Goal: Task Accomplishment & Management: Manage account settings

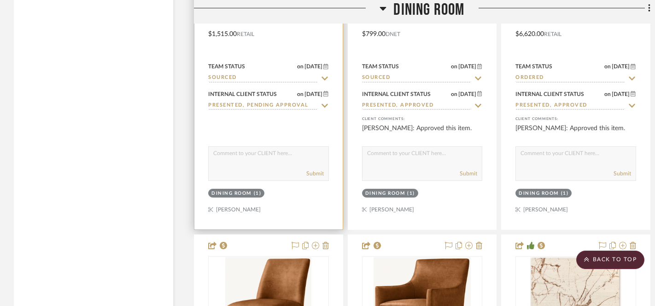
scroll to position [7062, 0]
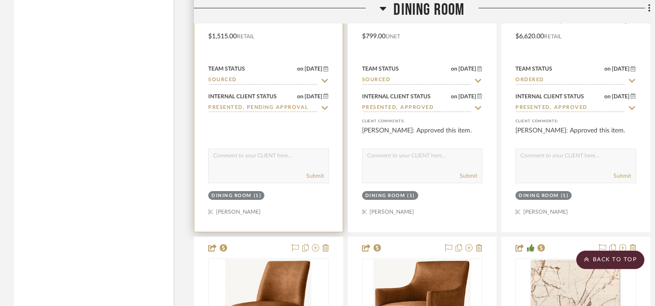
click at [282, 151] on textarea at bounding box center [269, 158] width 120 height 18
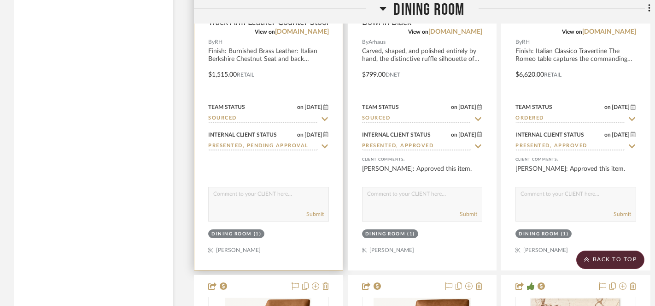
scroll to position [7024, 0]
type textarea "P"
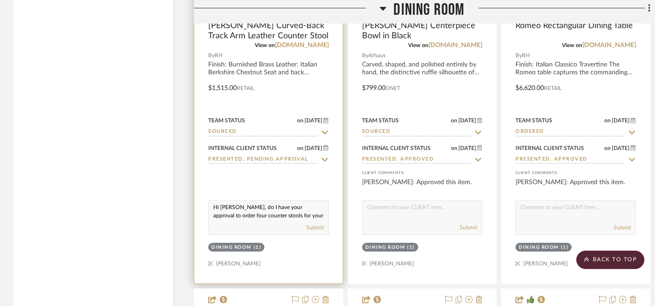
scroll to position [7019, 0]
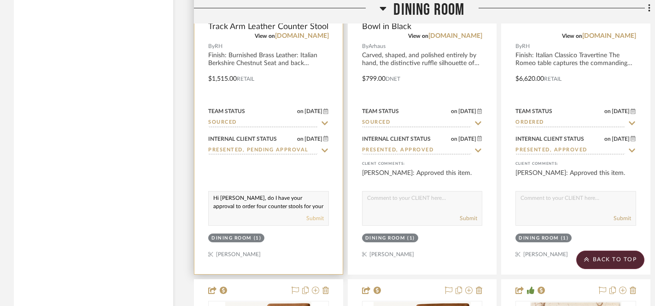
type textarea "Hi [PERSON_NAME], do I have your approval to order four counter stools for your…"
click at [312, 214] on button "Submit" at bounding box center [315, 218] width 18 height 8
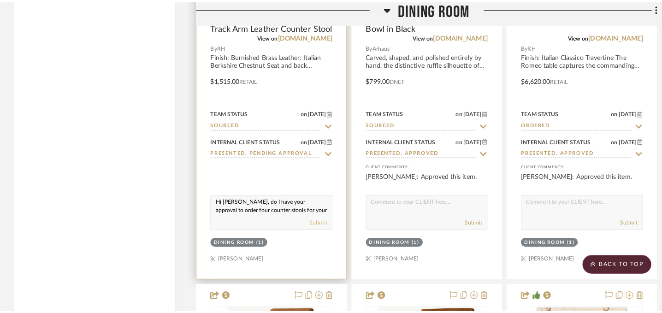
scroll to position [0, 0]
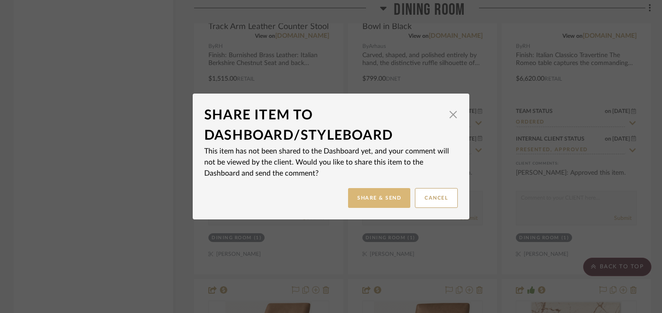
click at [372, 199] on button "Share & Send" at bounding box center [379, 198] width 62 height 20
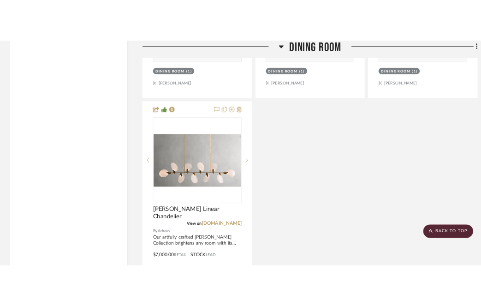
scroll to position [7624, 0]
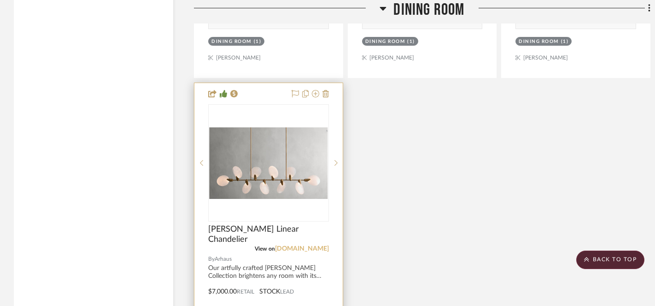
click at [310, 245] on link "[DOMAIN_NAME]" at bounding box center [302, 248] width 54 height 6
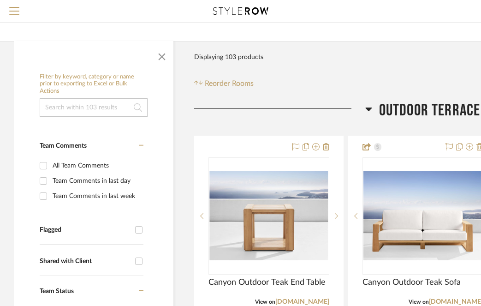
scroll to position [0, 0]
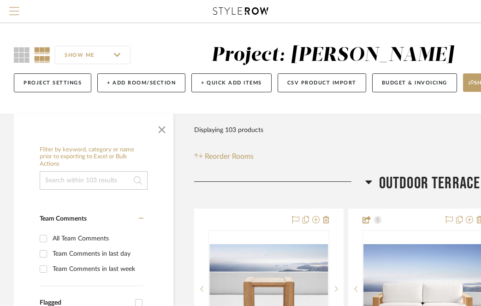
click at [16, 8] on span "Menu" at bounding box center [14, 7] width 10 height 1
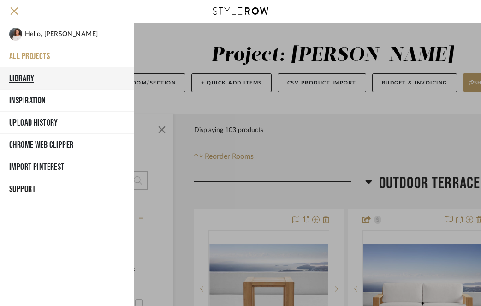
click at [47, 77] on button "Library" at bounding box center [67, 78] width 134 height 22
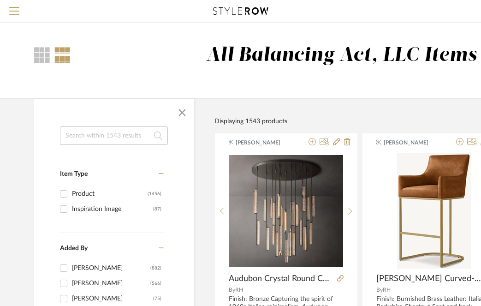
click at [123, 135] on input at bounding box center [114, 135] width 108 height 18
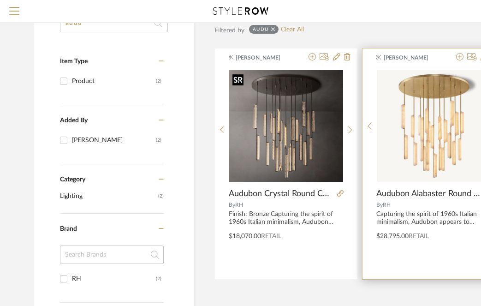
scroll to position [106, 0]
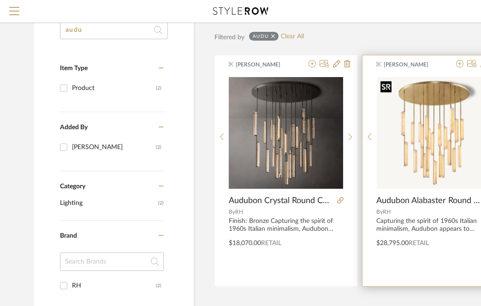
type input "audu"
click at [0, 0] on img at bounding box center [0, 0] width 0 height 0
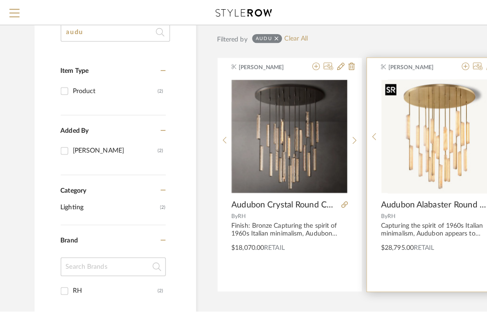
scroll to position [0, 0]
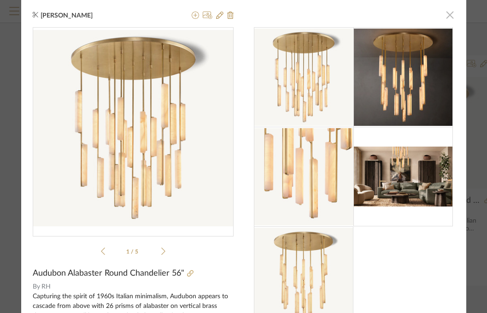
click at [447, 16] on span "button" at bounding box center [450, 15] width 18 height 18
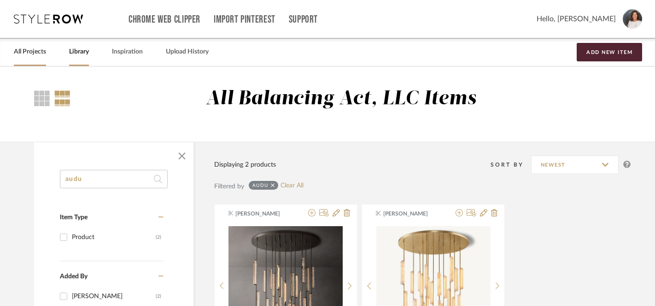
click at [37, 54] on link "All Projects" at bounding box center [30, 52] width 32 height 12
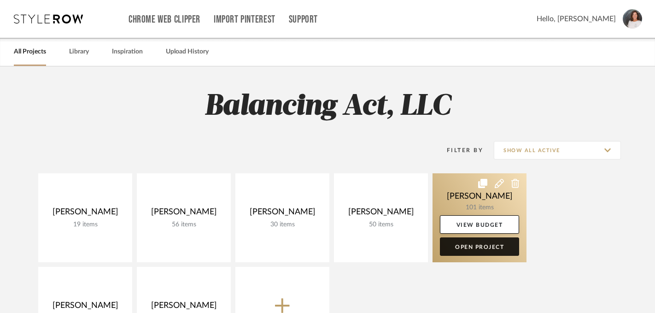
click at [462, 247] on link "Open Project" at bounding box center [479, 246] width 79 height 18
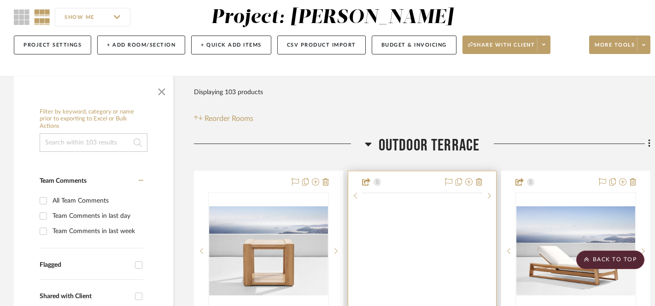
scroll to position [73, 0]
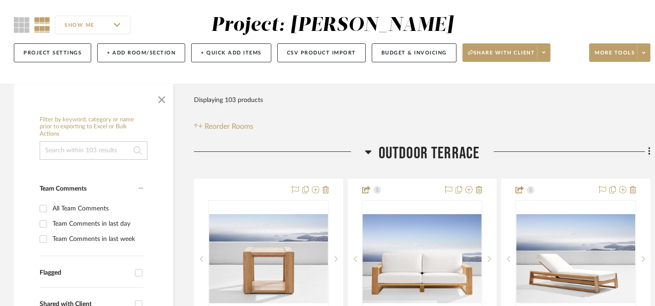
click at [369, 148] on icon at bounding box center [368, 151] width 7 height 11
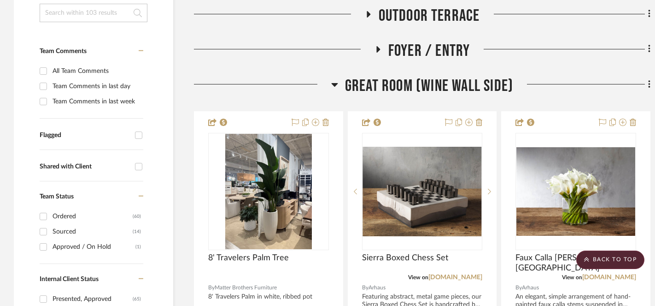
scroll to position [215, 0]
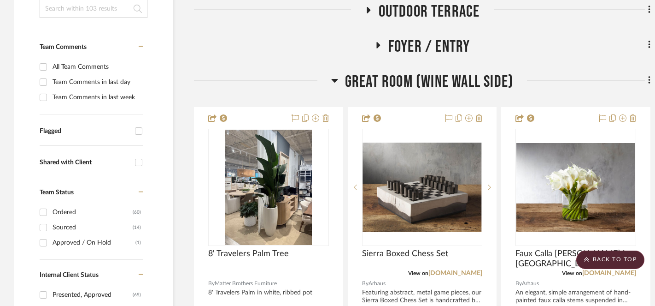
click at [334, 81] on icon at bounding box center [334, 81] width 6 height 4
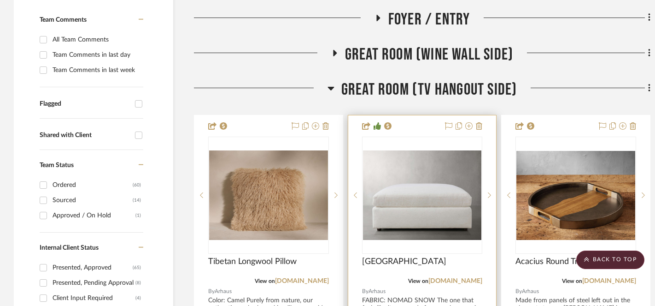
scroll to position [243, 0]
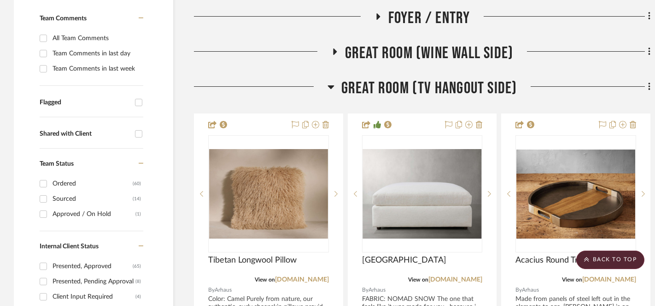
click at [331, 87] on icon at bounding box center [331, 87] width 6 height 4
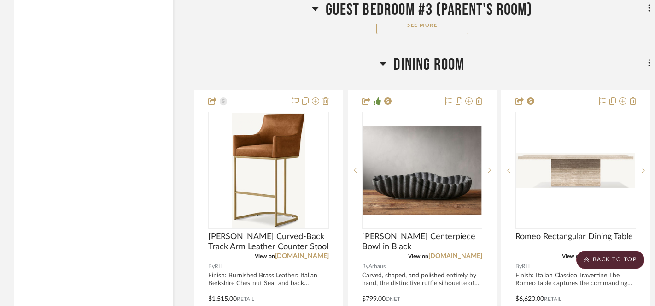
scroll to position [3440, 0]
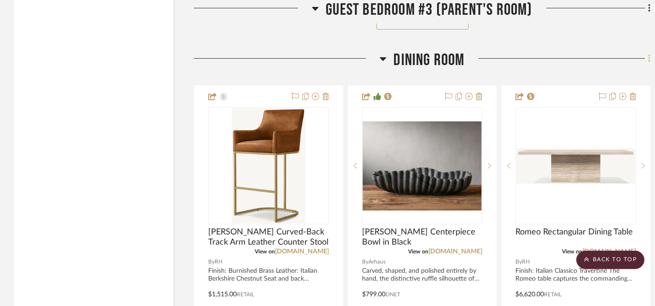
click at [650, 53] on icon at bounding box center [649, 58] width 3 height 10
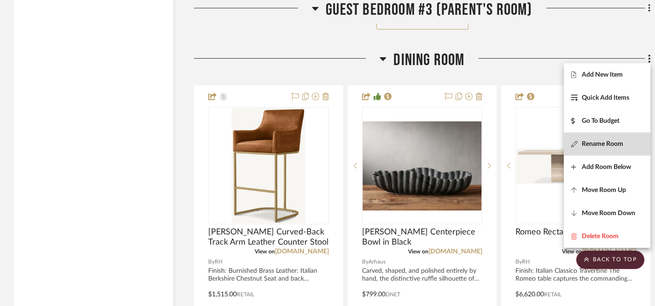
click at [592, 143] on span "Rename Room" at bounding box center [602, 144] width 41 height 8
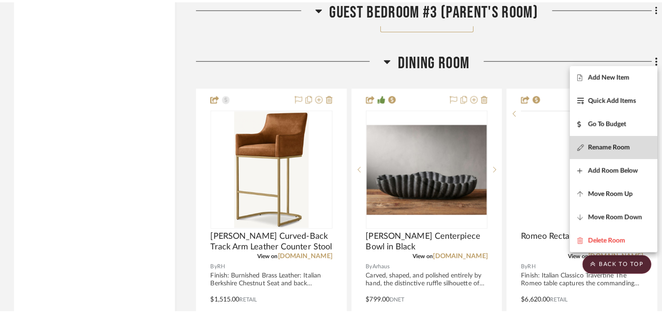
scroll to position [0, 0]
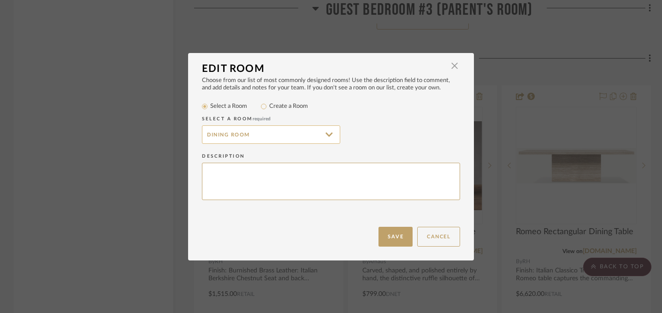
click at [203, 135] on input "Dining Room" at bounding box center [271, 134] width 138 height 18
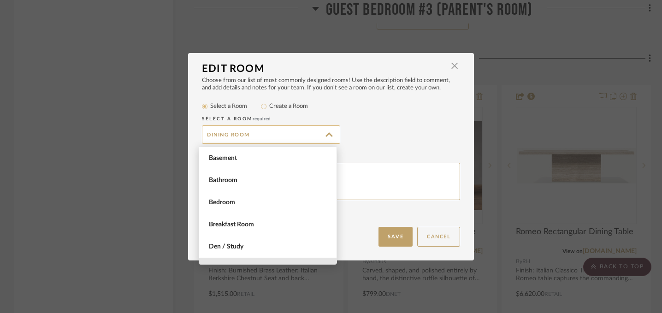
scroll to position [111, 0]
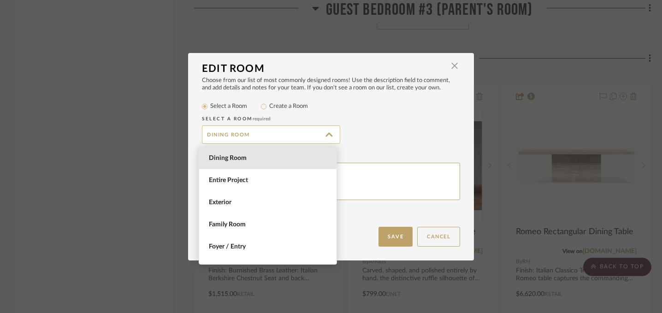
click at [205, 135] on input "Dining Room" at bounding box center [271, 134] width 138 height 18
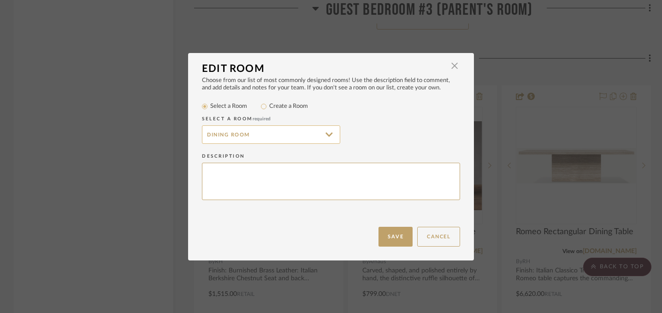
click at [206, 133] on input "Dining Room" at bounding box center [271, 134] width 138 height 18
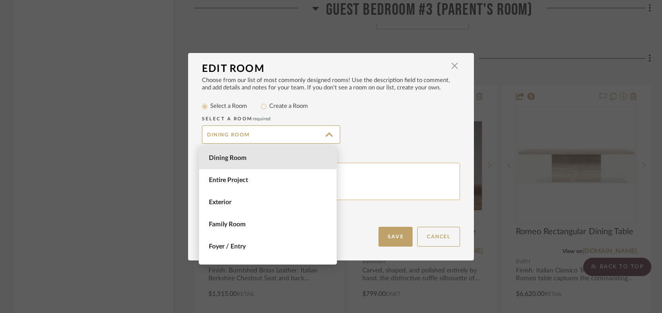
click at [385, 183] on textarea at bounding box center [331, 181] width 258 height 37
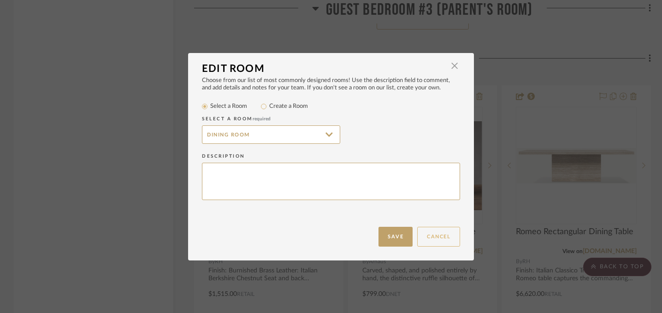
click at [437, 238] on button "Cancel" at bounding box center [438, 237] width 43 height 20
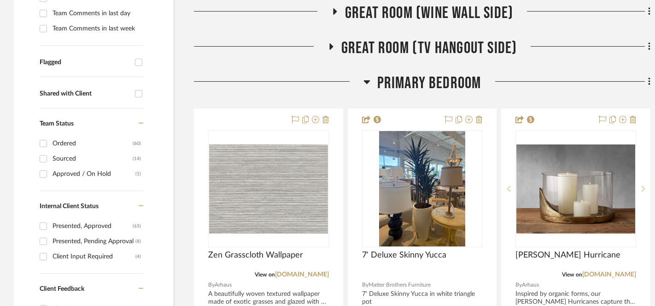
scroll to position [0, 0]
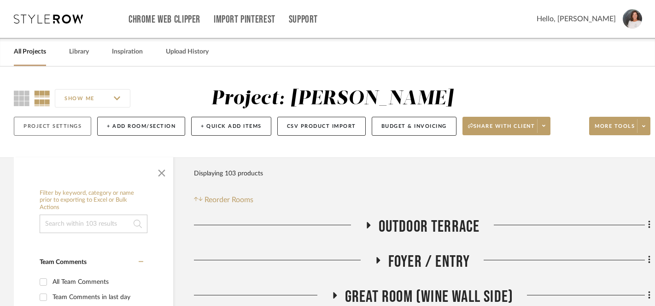
click at [64, 126] on button "Project Settings" at bounding box center [52, 126] width 77 height 19
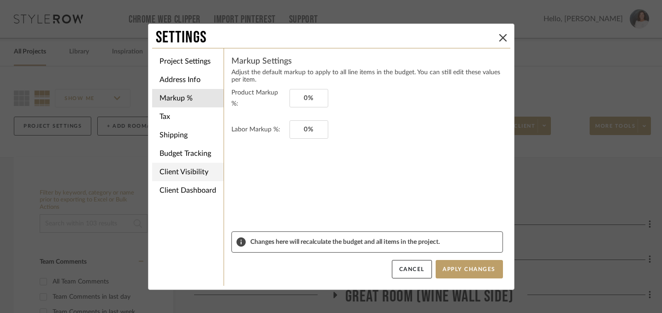
click at [184, 167] on li "Client Visibility" at bounding box center [187, 172] width 71 height 18
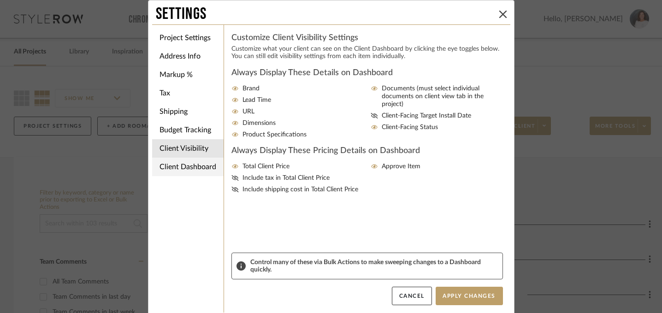
click at [207, 168] on li "Client Dashboard" at bounding box center [187, 167] width 71 height 18
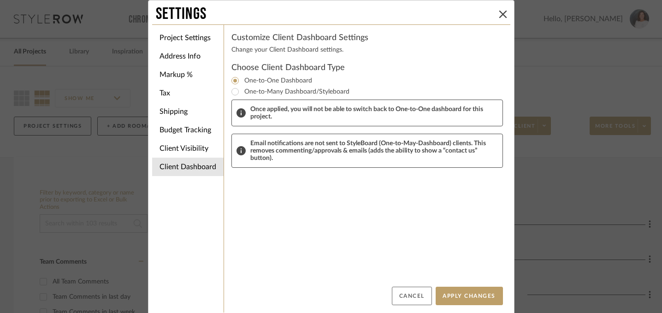
click at [404, 294] on button "Cancel" at bounding box center [412, 296] width 40 height 18
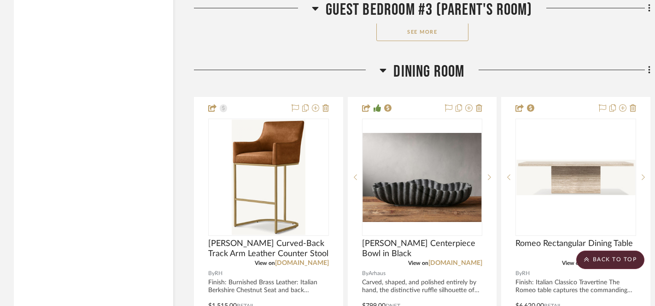
scroll to position [3418, 0]
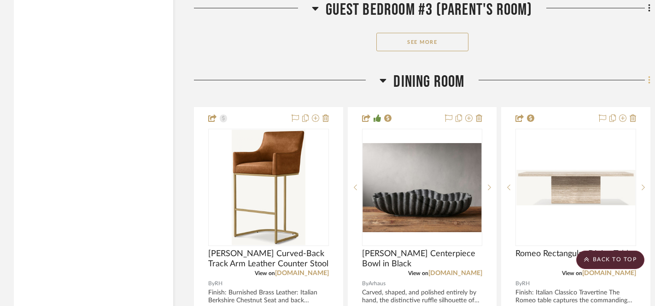
click at [649, 81] on icon at bounding box center [649, 80] width 2 height 8
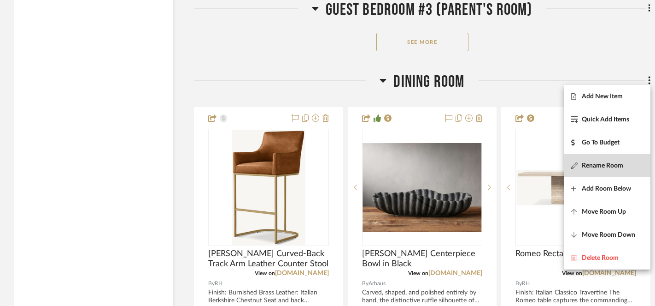
click at [597, 164] on span "Rename Room" at bounding box center [602, 166] width 41 height 8
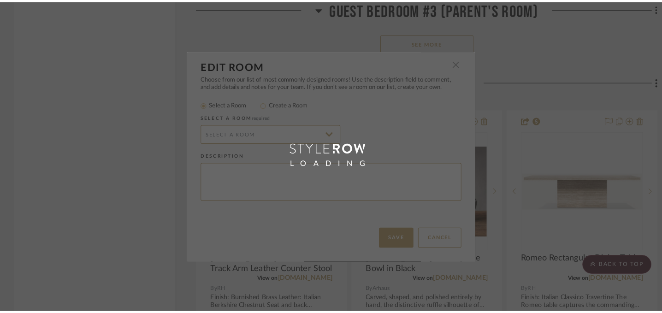
scroll to position [0, 0]
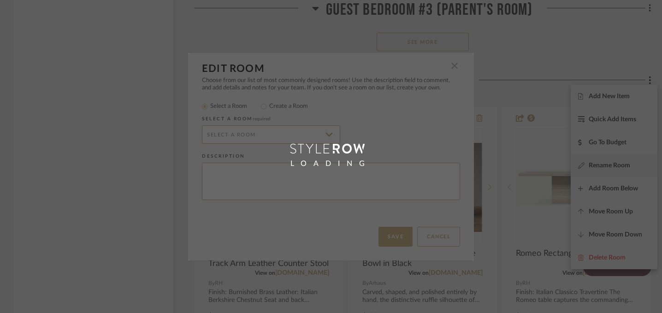
type input "Dining Room"
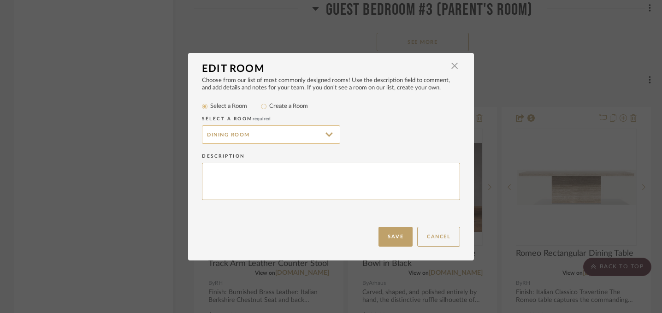
click at [326, 133] on input "Dining Room" at bounding box center [271, 134] width 138 height 18
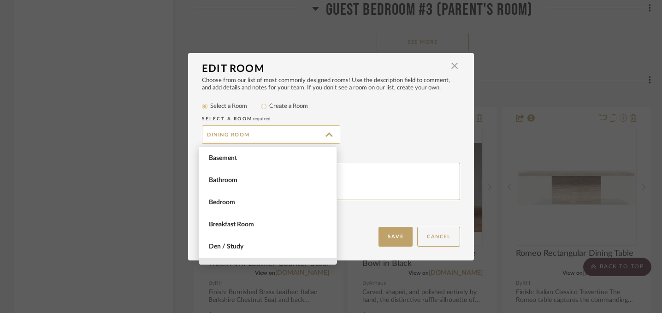
click at [327, 139] on input "Dining Room" at bounding box center [271, 134] width 138 height 18
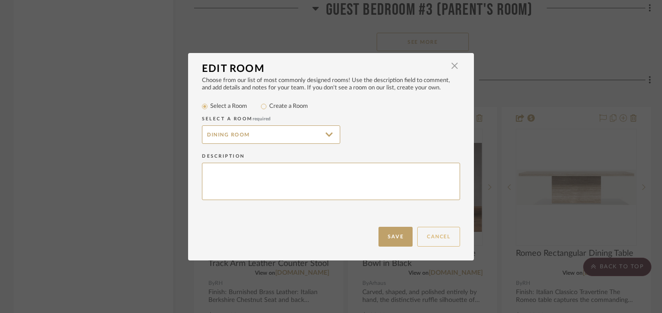
click at [440, 239] on button "Cancel" at bounding box center [438, 237] width 43 height 20
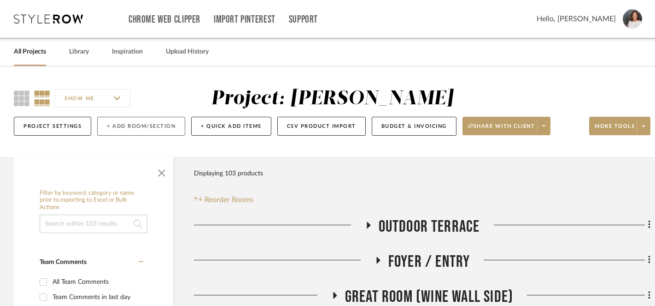
click at [145, 130] on button "+ Add Room/Section" at bounding box center [141, 126] width 88 height 19
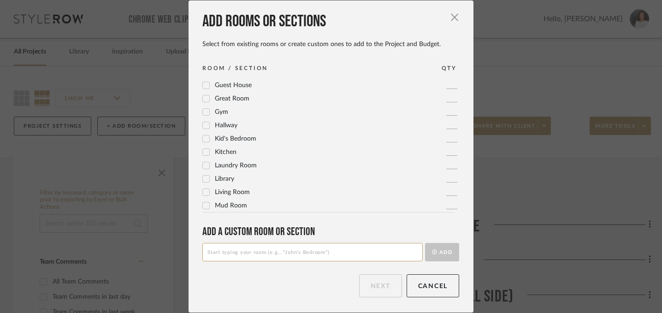
scroll to position [173, 0]
click at [281, 255] on input at bounding box center [312, 252] width 220 height 18
type input "k"
type input "Kitchen / Dining Room"
click at [439, 253] on button "Add" at bounding box center [442, 252] width 34 height 18
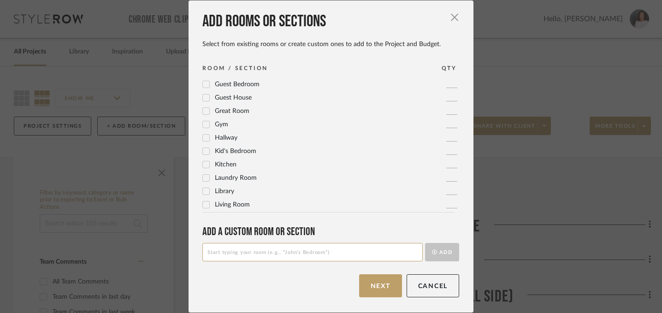
scroll to position [0, 0]
click at [377, 288] on button "Next" at bounding box center [380, 285] width 43 height 23
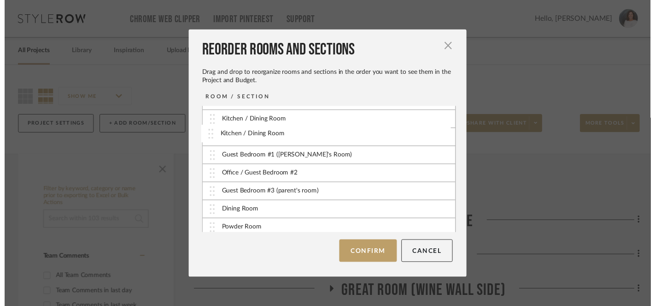
scroll to position [84, 0]
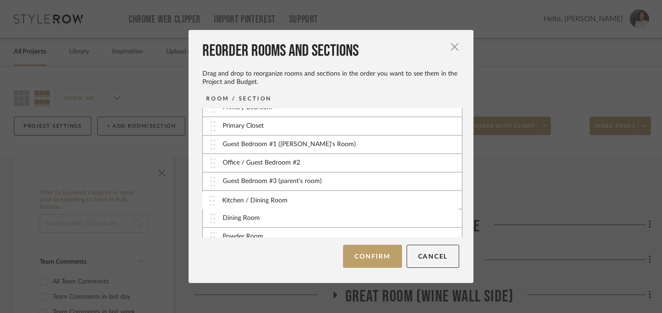
drag, startPoint x: 209, startPoint y: 228, endPoint x: 212, endPoint y: 200, distance: 27.8
click at [366, 258] on button "Confirm" at bounding box center [372, 256] width 59 height 23
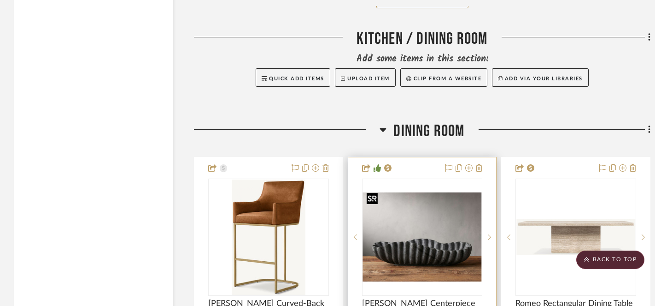
scroll to position [3462, 0]
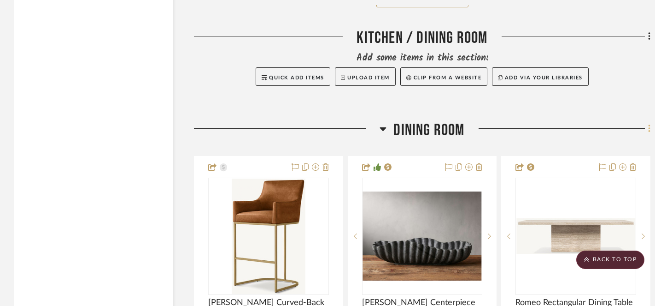
click at [649, 127] on icon at bounding box center [649, 128] width 3 height 10
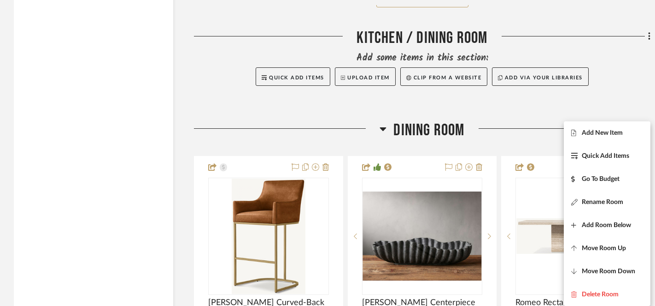
click at [506, 141] on div at bounding box center [327, 153] width 655 height 306
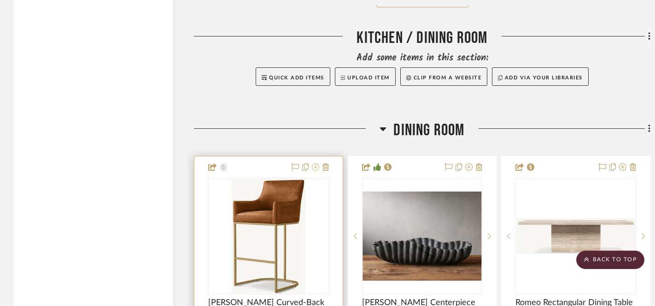
click at [316, 163] on icon at bounding box center [315, 166] width 7 height 7
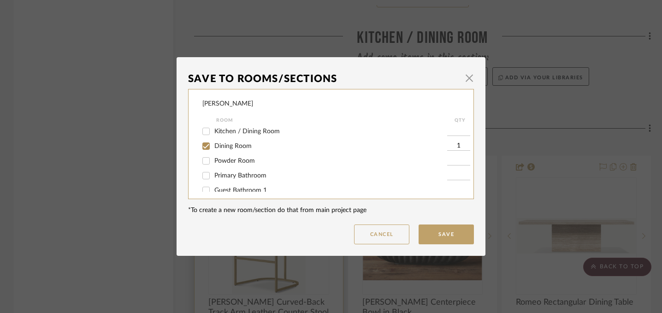
scroll to position [136, 0]
click at [202, 133] on input "Kitchen / Dining Room" at bounding box center [206, 130] width 15 height 15
checkbox input "true"
type input "1"
click at [204, 147] on input "Dining Room" at bounding box center [206, 144] width 15 height 15
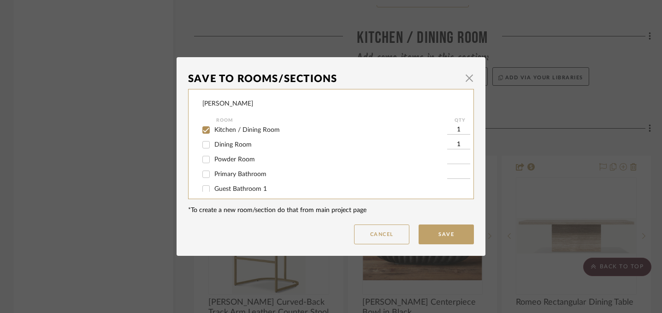
checkbox input "false"
click at [449, 236] on button "Save" at bounding box center [445, 234] width 55 height 20
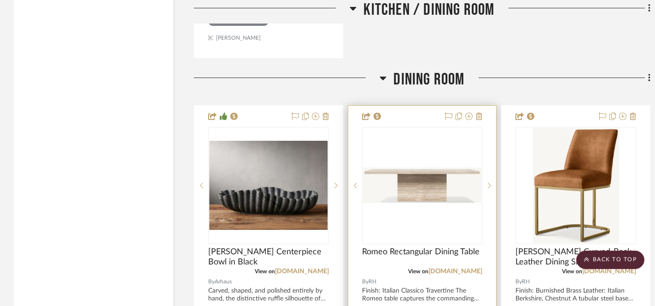
scroll to position [3874, 0]
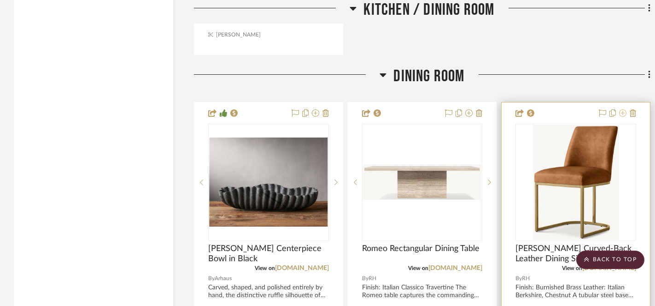
click at [624, 109] on icon at bounding box center [622, 112] width 7 height 7
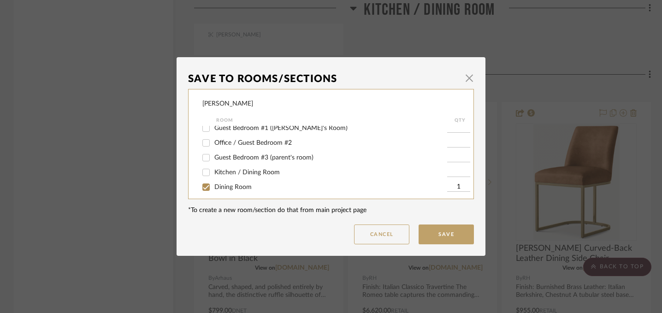
scroll to position [125, 0]
click at [203, 143] on input "Kitchen / Dining Room" at bounding box center [206, 140] width 15 height 15
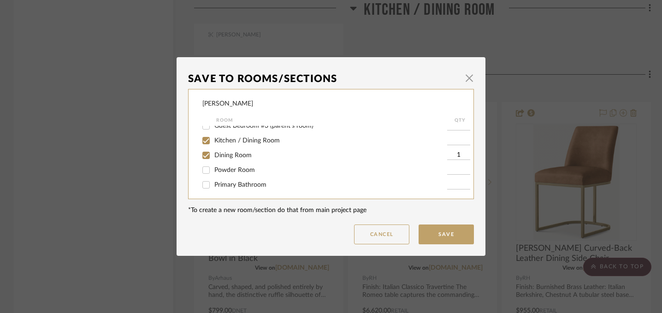
checkbox input "true"
type input "1"
click at [203, 157] on input "Dining Room" at bounding box center [206, 155] width 15 height 15
checkbox input "false"
click at [439, 235] on button "Save" at bounding box center [445, 234] width 55 height 20
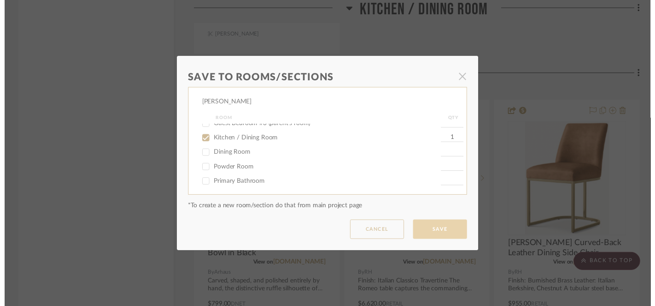
scroll to position [3874, 0]
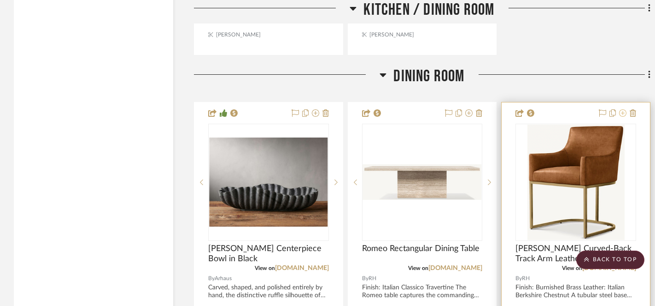
click at [623, 110] on icon at bounding box center [622, 112] width 7 height 7
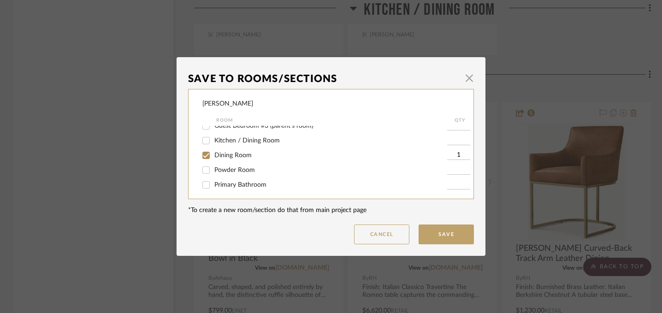
scroll to position [126, 0]
click at [204, 140] on input "Kitchen / Dining Room" at bounding box center [206, 139] width 15 height 15
checkbox input "true"
type input "1"
click at [204, 158] on input "Dining Room" at bounding box center [206, 154] width 15 height 15
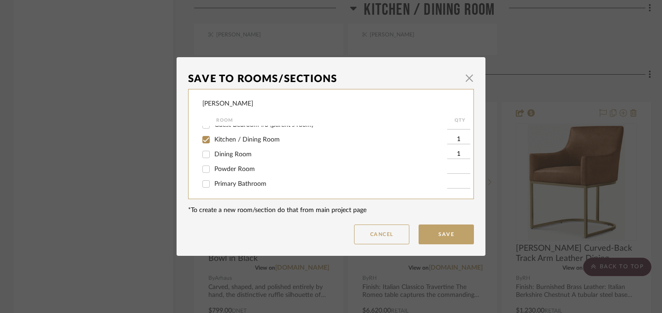
checkbox input "false"
click at [443, 233] on button "Save" at bounding box center [445, 234] width 55 height 20
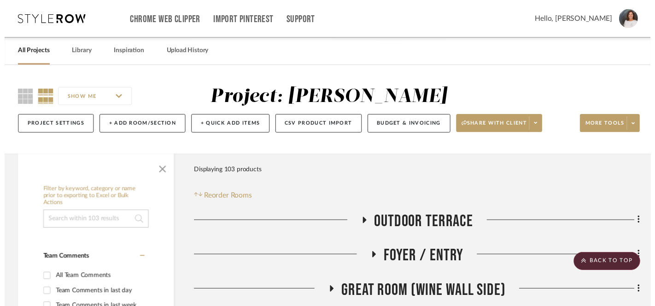
scroll to position [3874, 0]
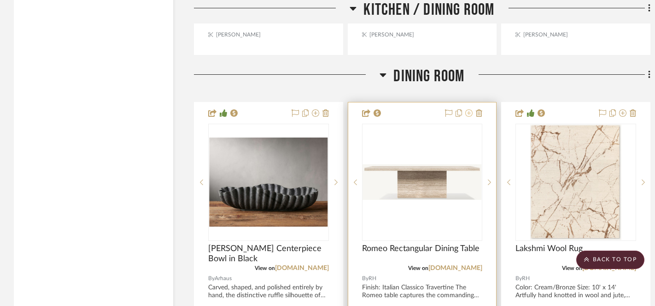
click at [469, 110] on icon at bounding box center [468, 112] width 7 height 7
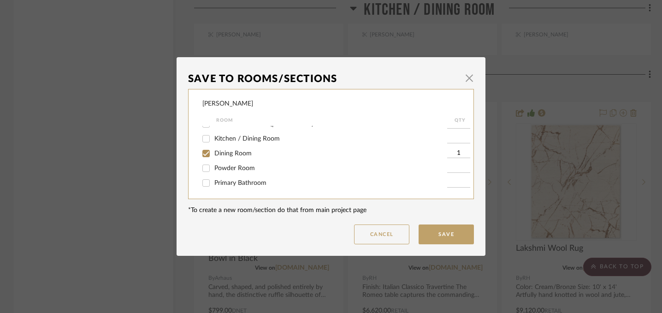
scroll to position [125, 0]
click at [202, 143] on input "Kitchen / Dining Room" at bounding box center [206, 141] width 15 height 15
checkbox input "true"
type input "1"
click at [204, 159] on input "Dining Room" at bounding box center [206, 155] width 15 height 15
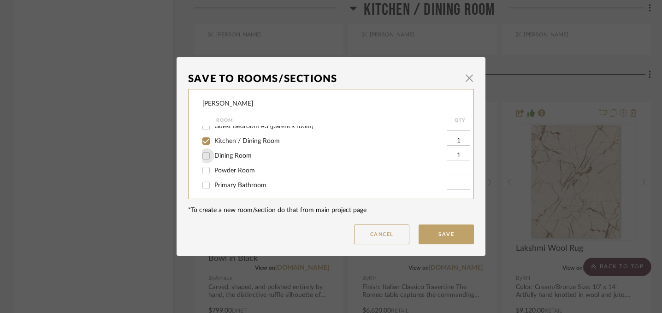
checkbox input "false"
click at [438, 237] on button "Save" at bounding box center [445, 234] width 55 height 20
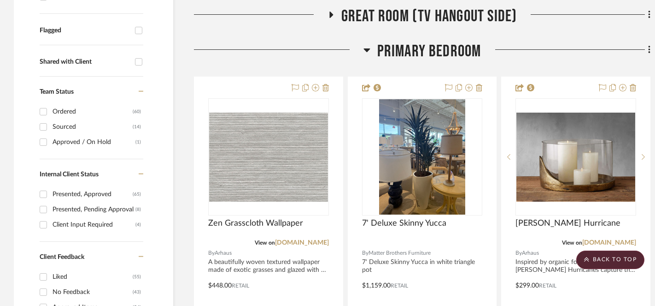
scroll to position [0, 0]
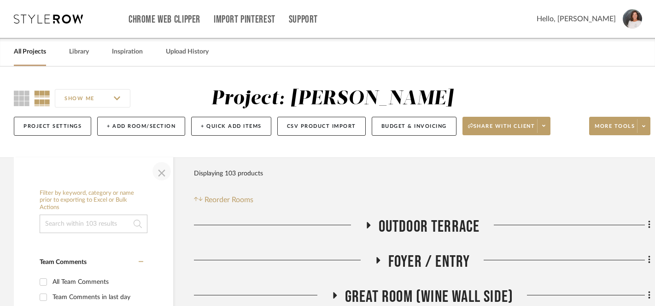
click at [162, 171] on span "button" at bounding box center [162, 171] width 22 height 22
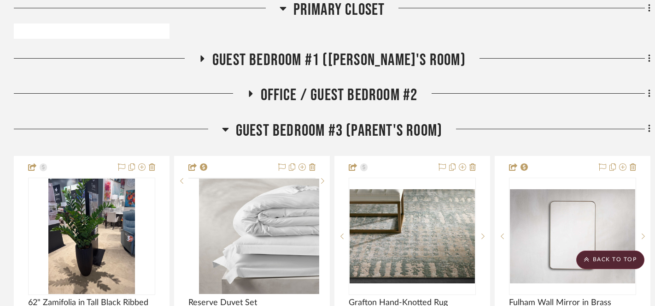
scroll to position [1246, 0]
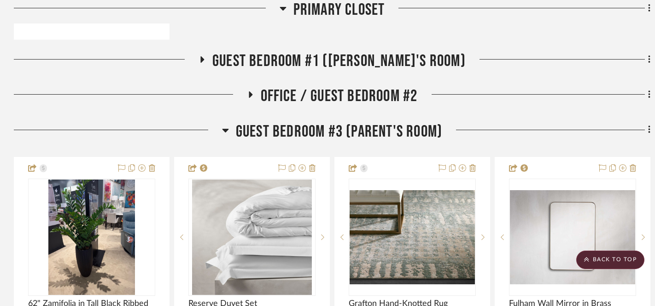
click at [224, 129] on icon at bounding box center [225, 131] width 6 height 4
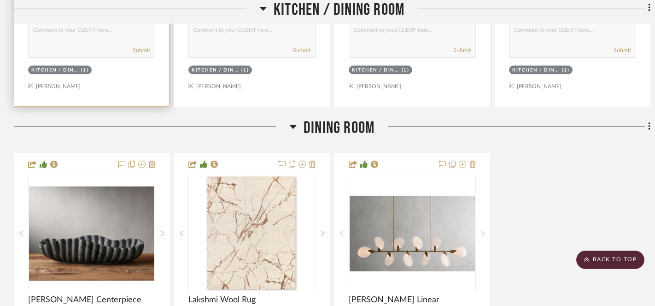
scroll to position [1738, 0]
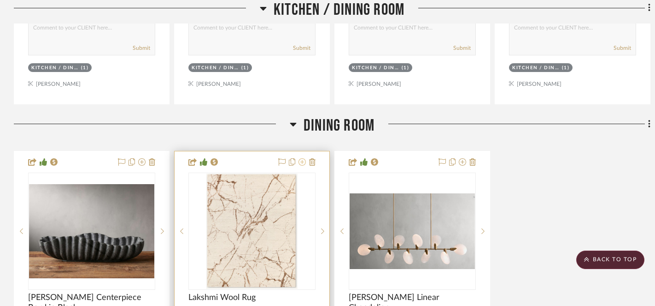
click at [304, 161] on icon at bounding box center [302, 161] width 7 height 7
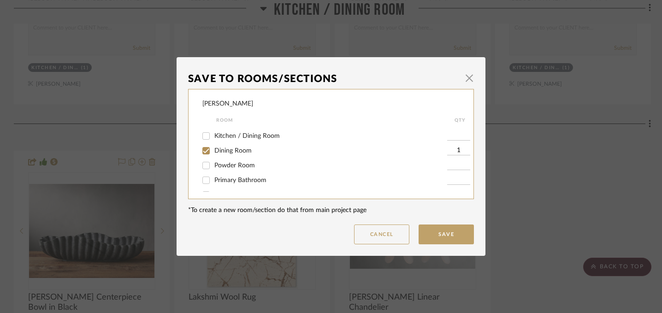
scroll to position [133, 0]
click at [202, 133] on input "Kitchen / Dining Room" at bounding box center [206, 132] width 15 height 15
checkbox input "true"
type input "1"
click at [203, 152] on input "Dining Room" at bounding box center [206, 147] width 15 height 15
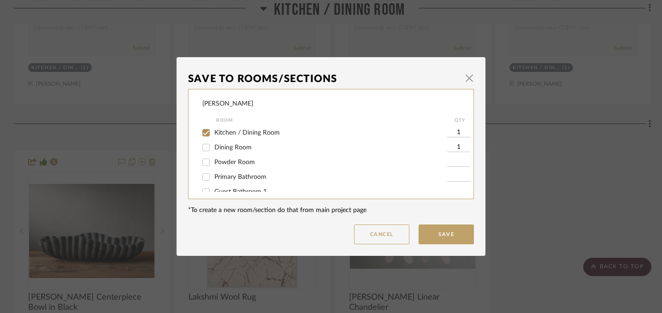
checkbox input "false"
click at [443, 234] on button "Save" at bounding box center [445, 234] width 55 height 20
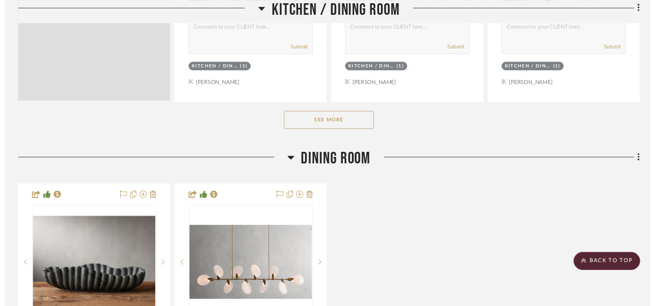
scroll to position [1738, 0]
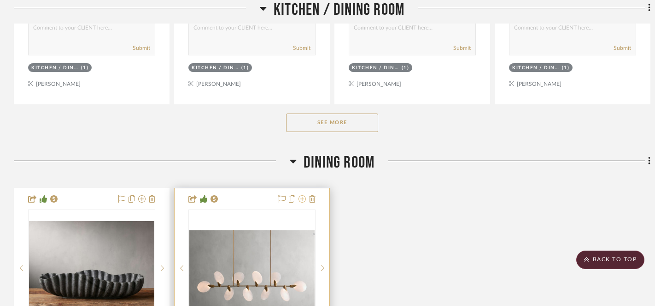
click at [303, 198] on icon at bounding box center [302, 198] width 7 height 7
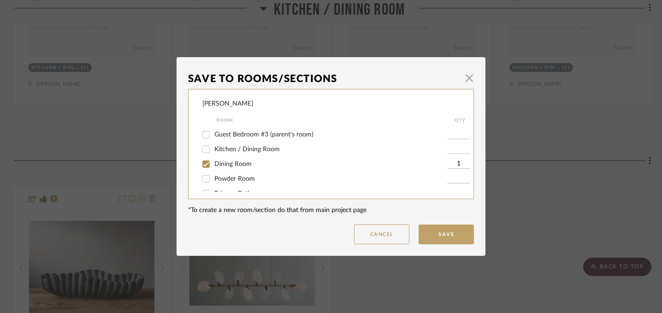
scroll to position [115, 0]
click at [206, 153] on input "Kitchen / Dining Room" at bounding box center [206, 151] width 15 height 15
checkbox input "true"
type input "1"
click at [202, 170] on input "Dining Room" at bounding box center [206, 166] width 15 height 15
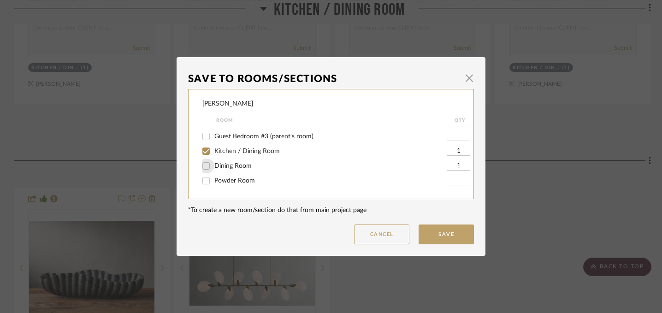
checkbox input "false"
click at [441, 232] on button "Save" at bounding box center [445, 234] width 55 height 20
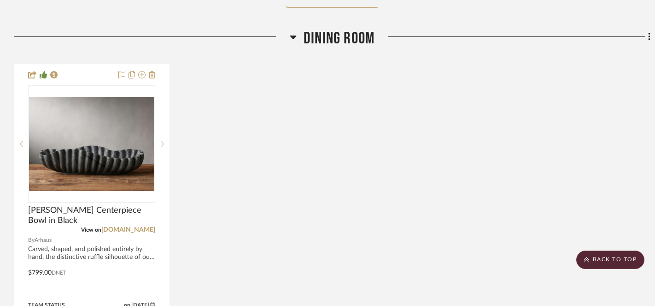
scroll to position [1860, 0]
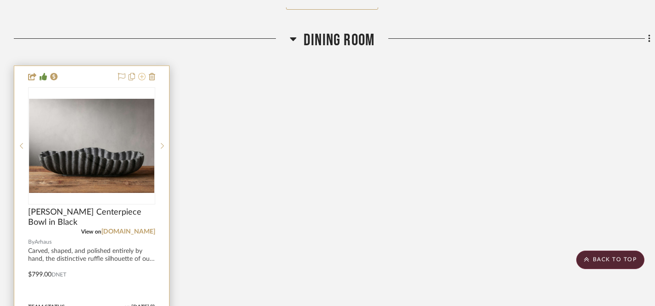
click at [143, 75] on icon at bounding box center [141, 76] width 7 height 7
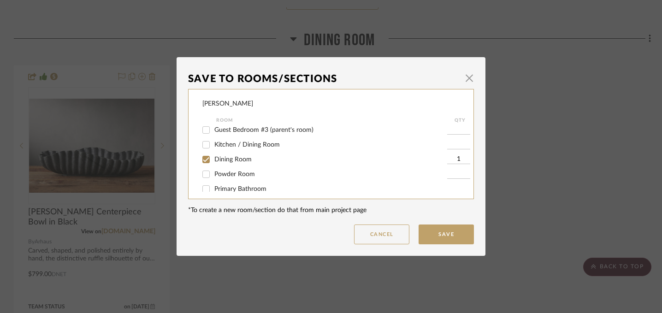
scroll to position [124, 0]
click at [202, 145] on input "Kitchen / Dining Room" at bounding box center [206, 141] width 15 height 15
checkbox input "true"
type input "1"
click at [203, 160] on input "Dining Room" at bounding box center [206, 156] width 15 height 15
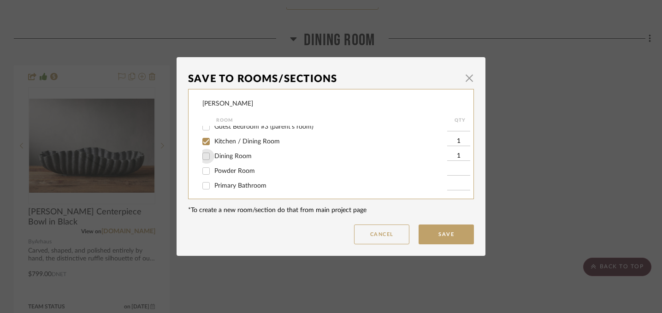
checkbox input "false"
click at [445, 232] on button "Save" at bounding box center [445, 234] width 55 height 20
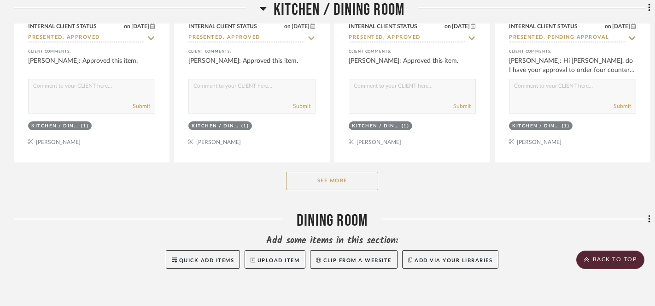
scroll to position [1683, 0]
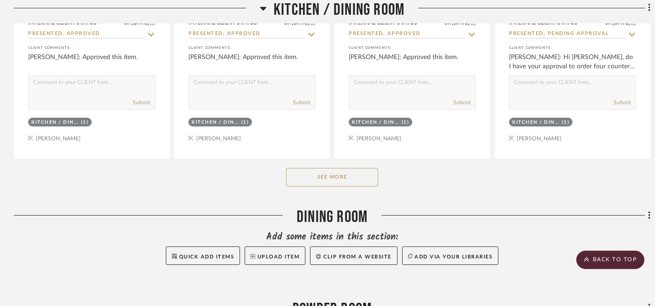
click at [341, 179] on button "See More" at bounding box center [332, 177] width 92 height 18
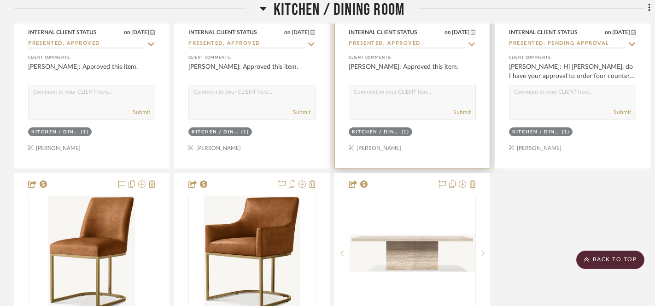
scroll to position [1674, 0]
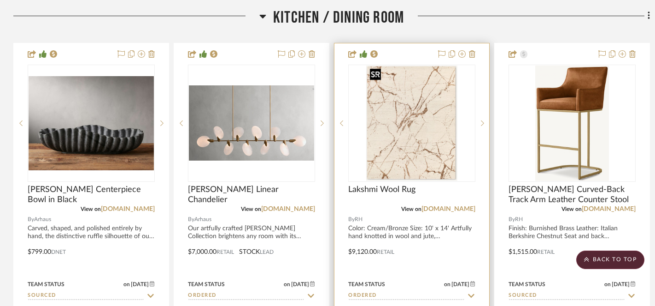
click at [397, 102] on img "0" at bounding box center [412, 122] width 92 height 115
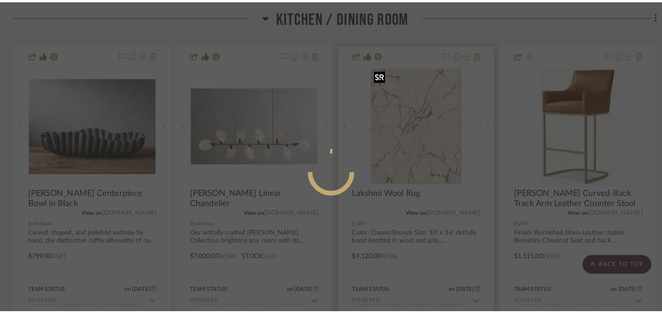
scroll to position [0, 0]
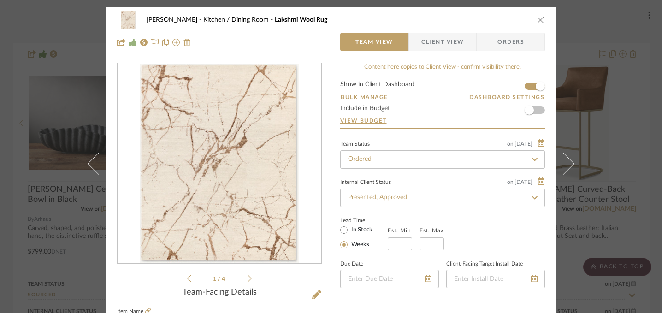
click at [539, 18] on icon "close" at bounding box center [540, 19] width 7 height 7
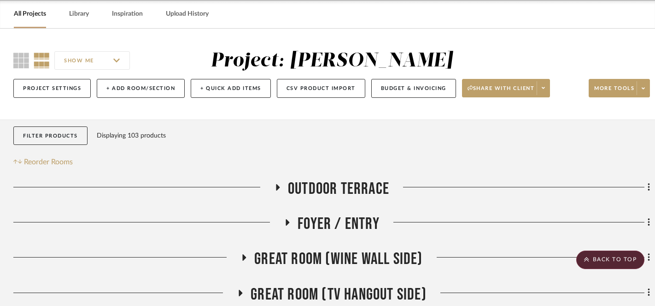
scroll to position [0, 0]
